Goal: Check status: Check status

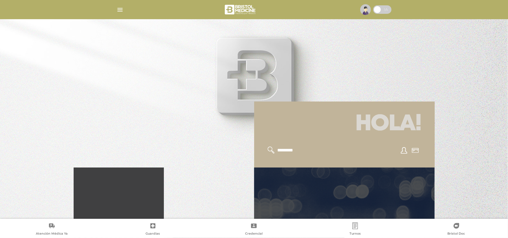
scroll to position [75, 0]
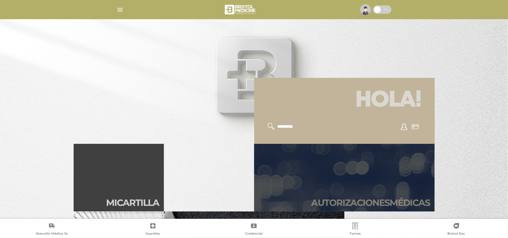
click at [370, 188] on link "Autori zaciones médicas" at bounding box center [344, 178] width 181 height 68
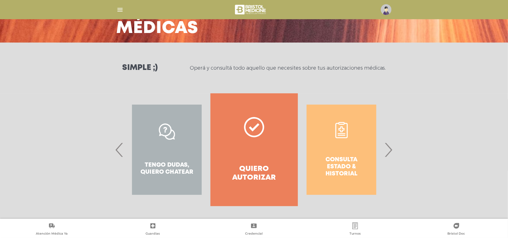
scroll to position [45, 0]
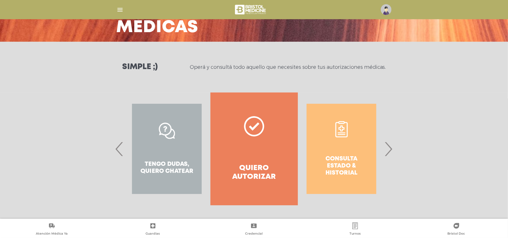
click at [390, 153] on span "›" at bounding box center [388, 149] width 11 height 30
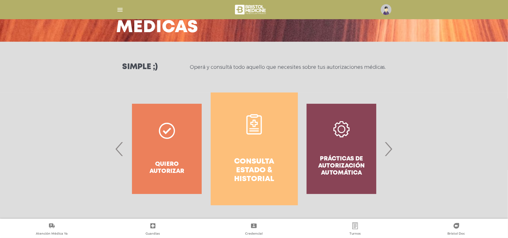
click at [261, 160] on h4 "Consulta estado & historial" at bounding box center [254, 170] width 67 height 27
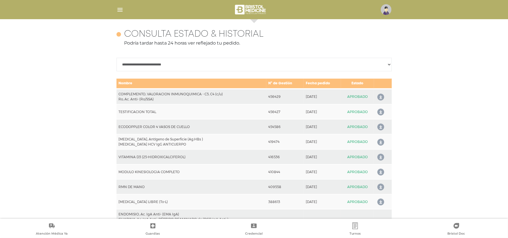
scroll to position [250, 0]
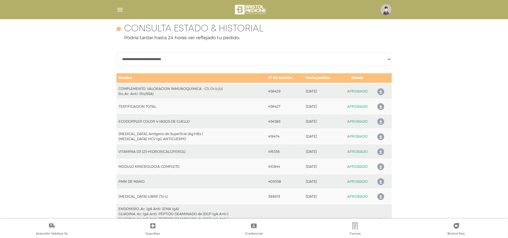
click at [380, 91] on icon at bounding box center [379, 91] width 9 height 9
